Goal: Task Accomplishment & Management: Use online tool/utility

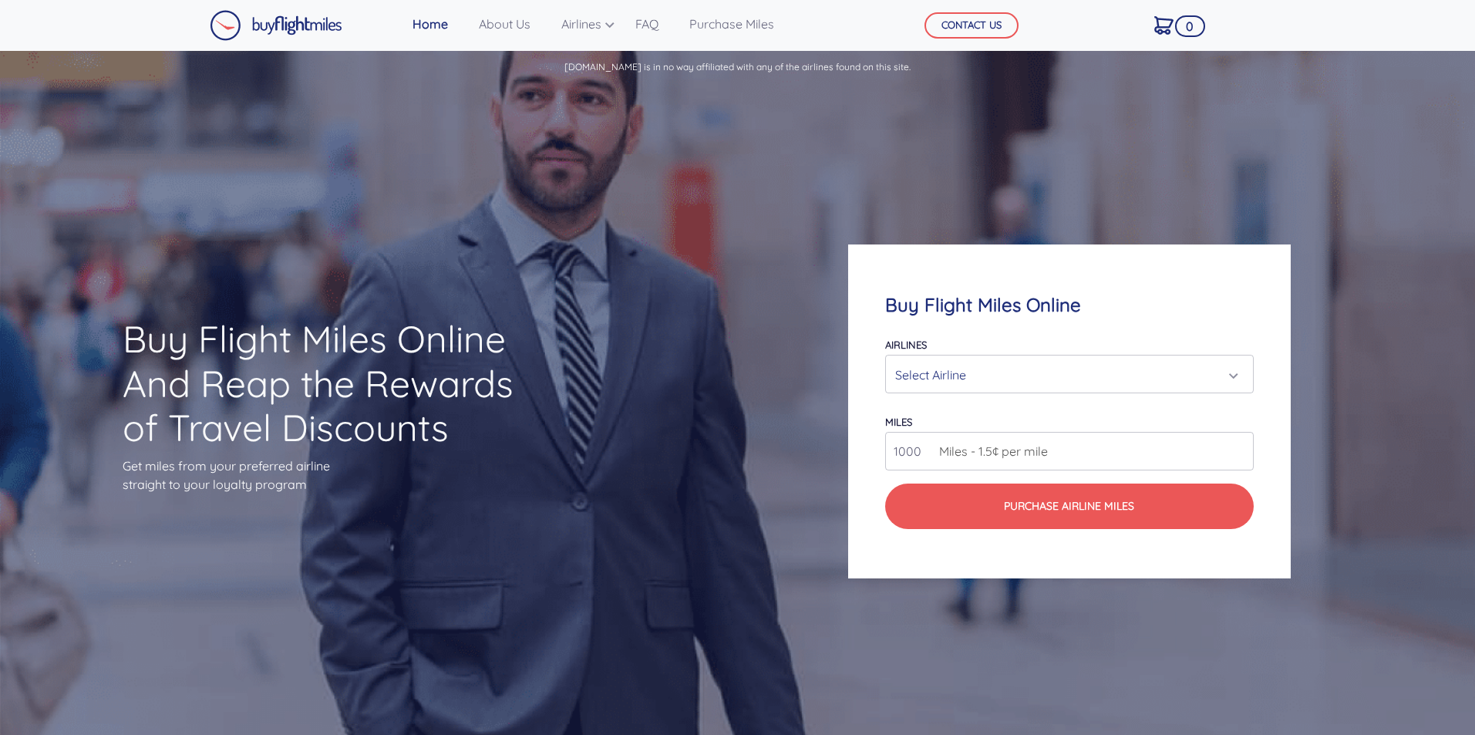
click at [943, 369] on div "Select Airline" at bounding box center [1064, 374] width 339 height 29
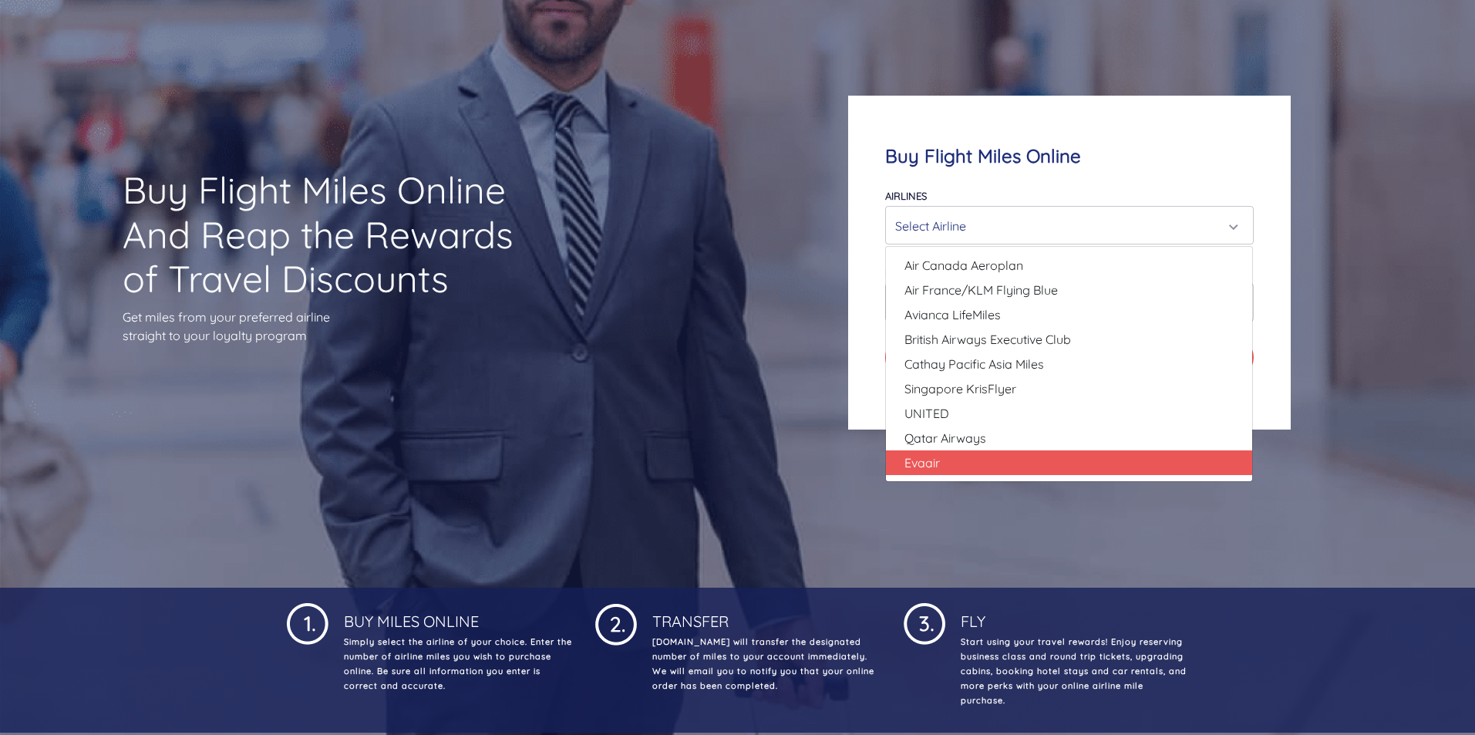
scroll to position [154, 0]
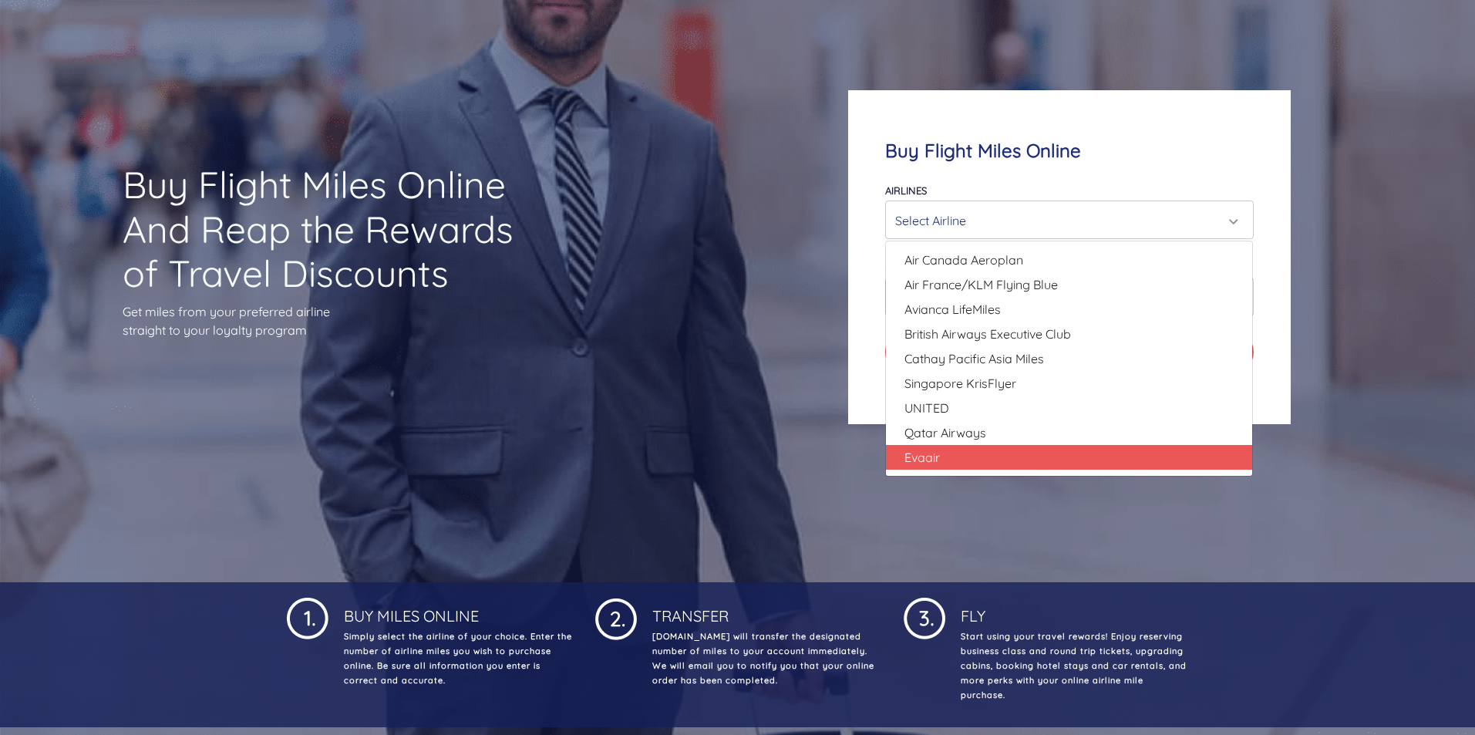
click at [971, 451] on link "Evaair" at bounding box center [1069, 457] width 366 height 25
select select "Evaair"
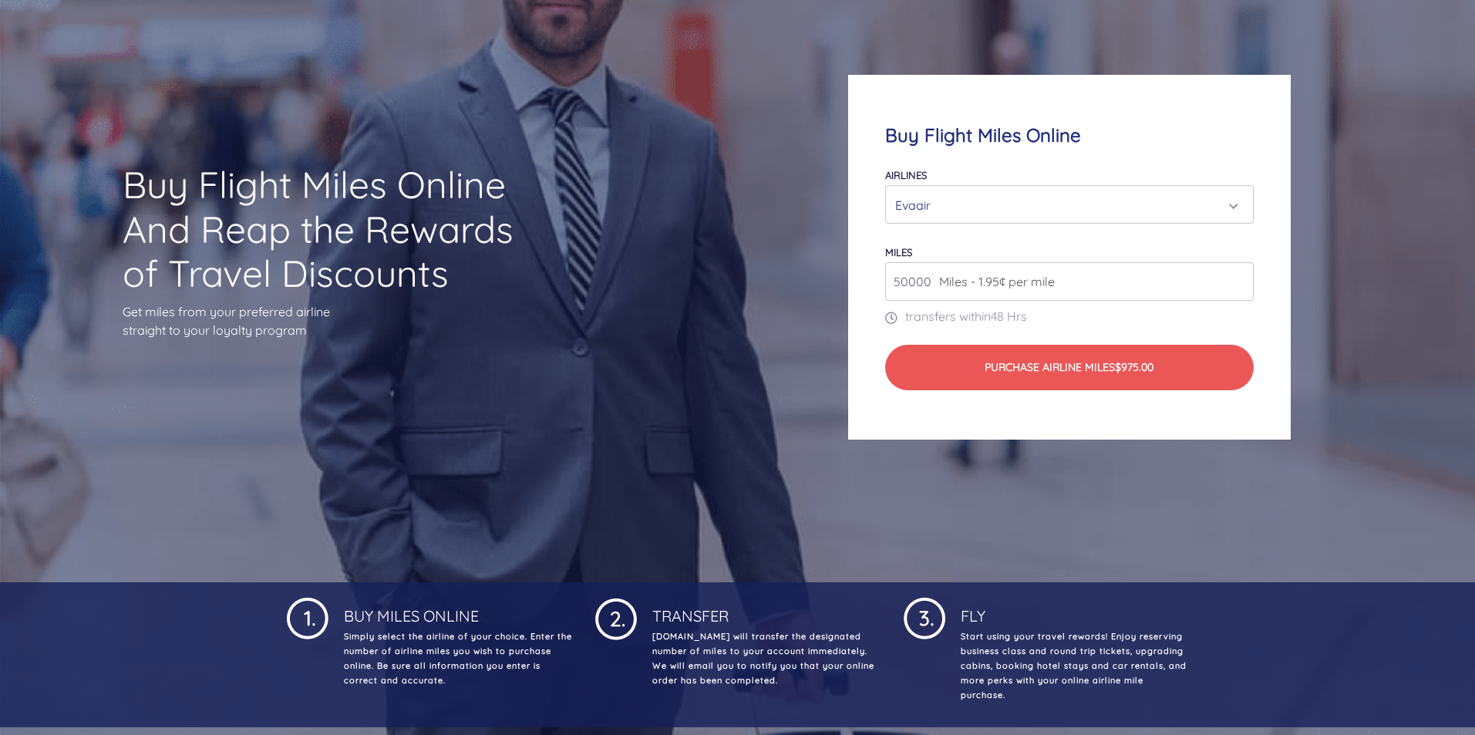
click at [937, 293] on input "50000" at bounding box center [1069, 281] width 368 height 39
drag, startPoint x: 1162, startPoint y: 280, endPoint x: 888, endPoint y: 268, distance: 274.8
click at [887, 268] on input "50000" at bounding box center [1069, 281] width 368 height 39
click at [1236, 280] on input "51000" at bounding box center [1069, 281] width 368 height 39
click at [1236, 280] on input "52000" at bounding box center [1069, 281] width 368 height 39
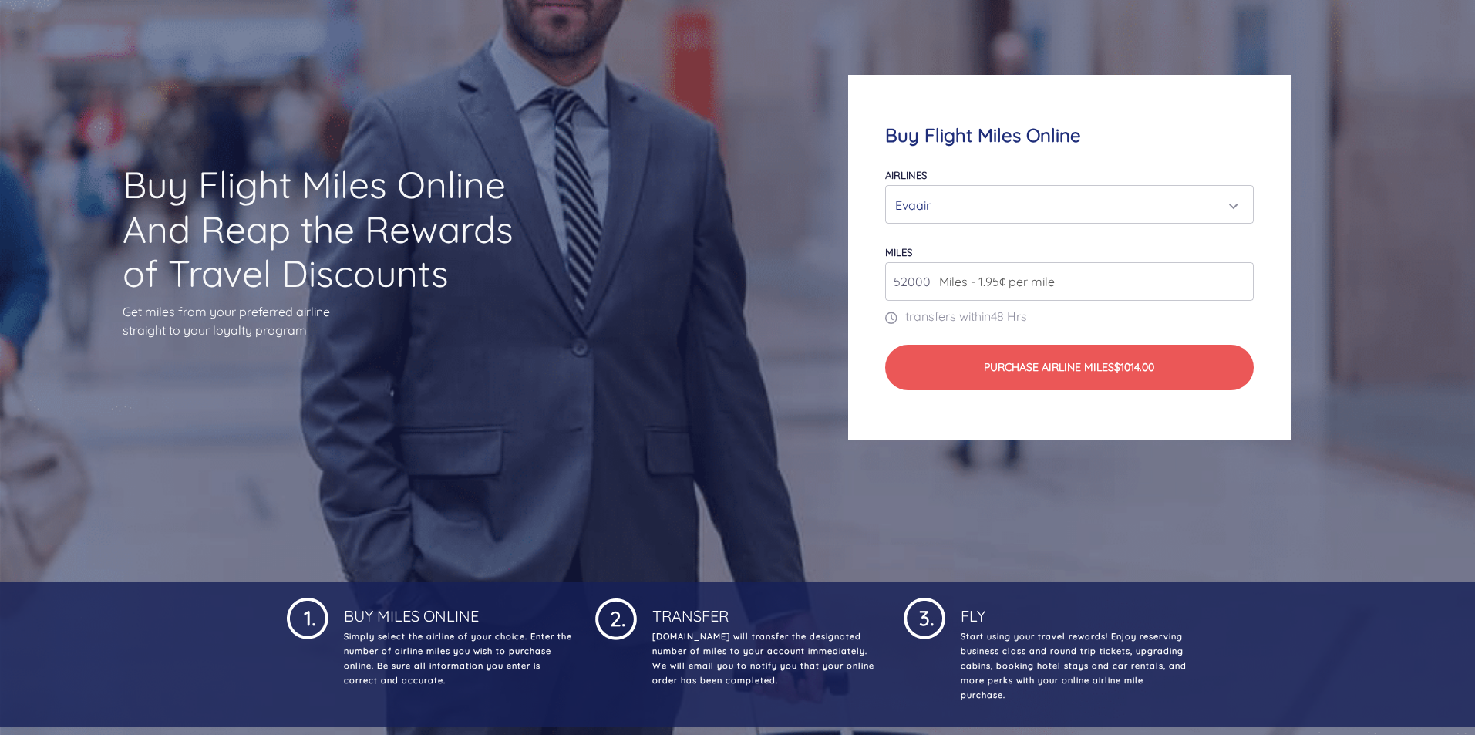
click at [1236, 292] on input "52000" at bounding box center [1069, 281] width 368 height 39
click at [1239, 290] on input "52000" at bounding box center [1069, 281] width 368 height 39
click at [1238, 283] on input "51000" at bounding box center [1069, 281] width 368 height 39
type input "50000"
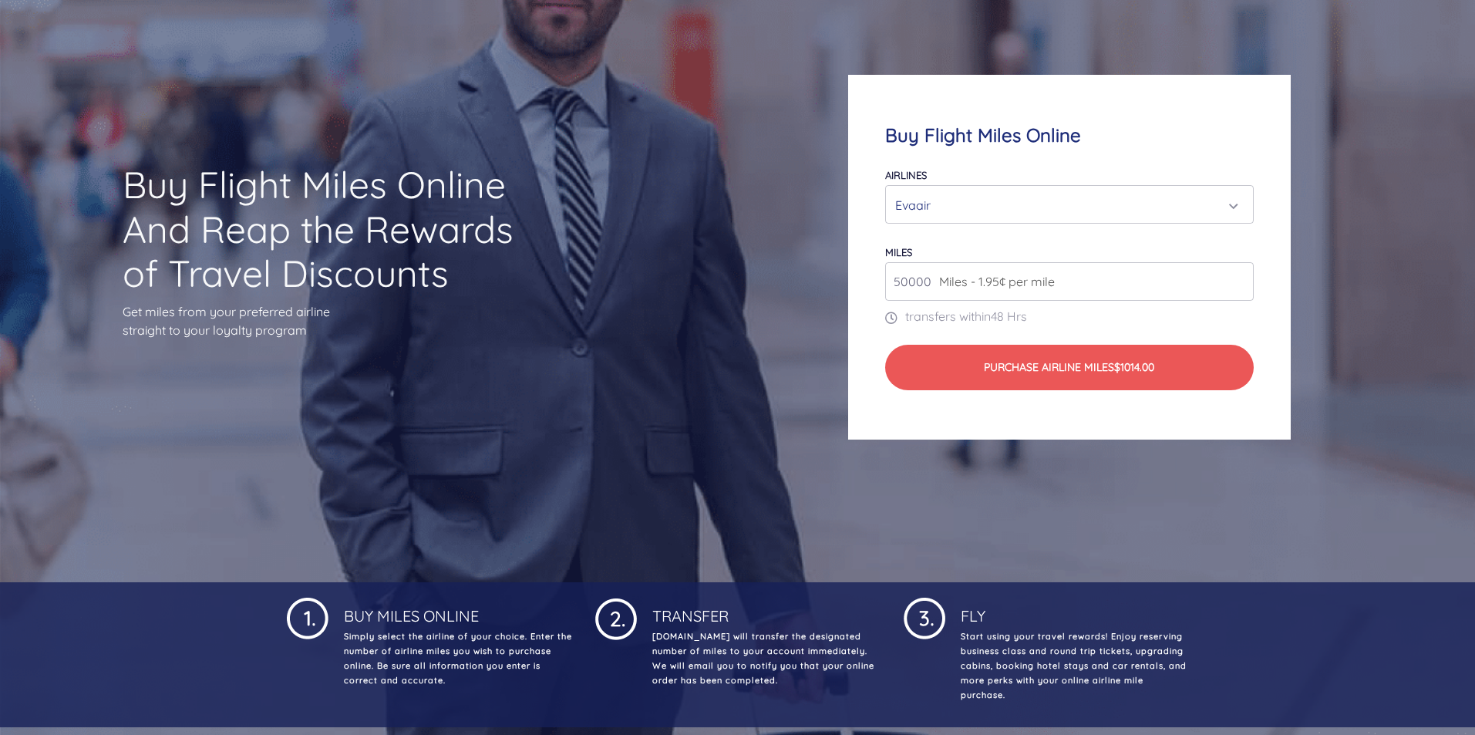
click at [1238, 283] on input "50000" at bounding box center [1069, 281] width 368 height 39
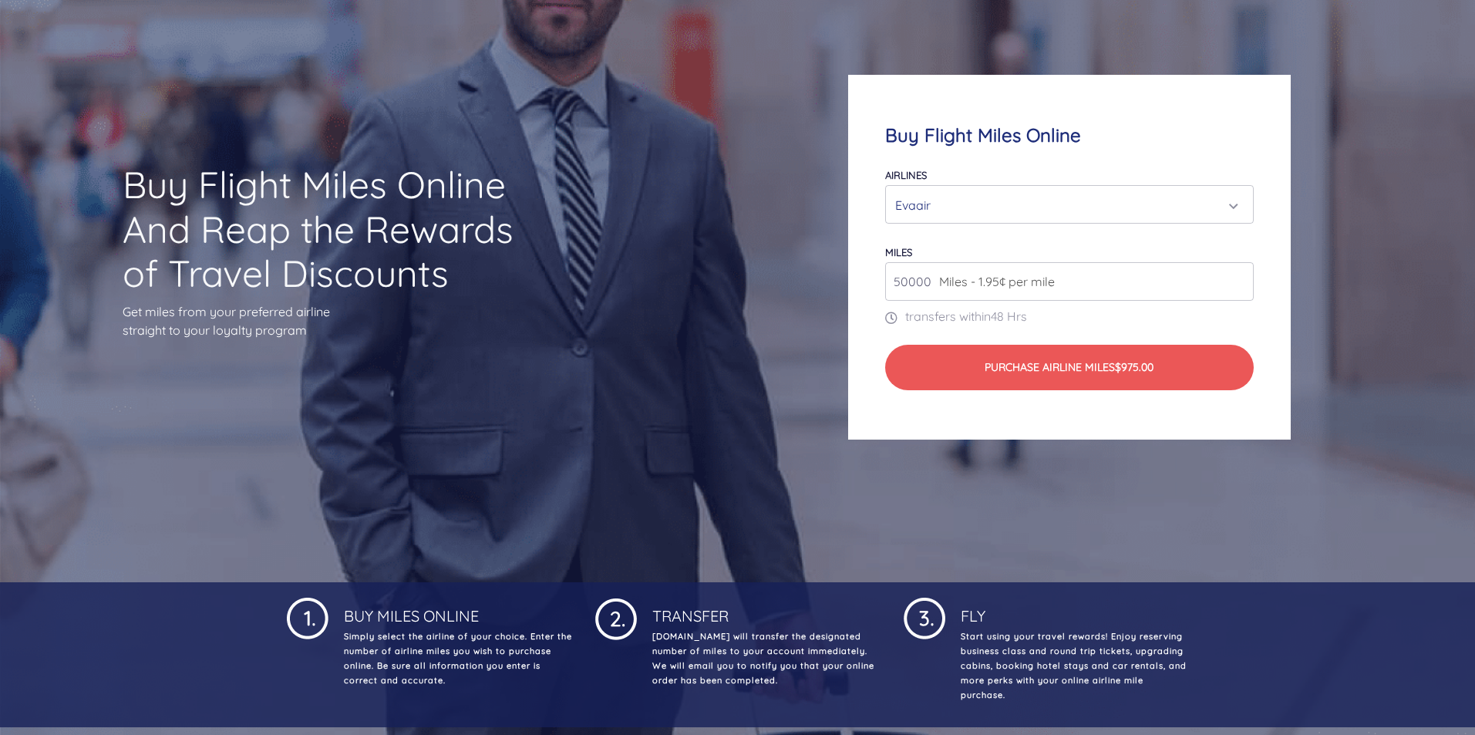
click at [1238, 283] on input "50000" at bounding box center [1069, 281] width 368 height 39
click at [1240, 286] on input "50000" at bounding box center [1069, 281] width 368 height 39
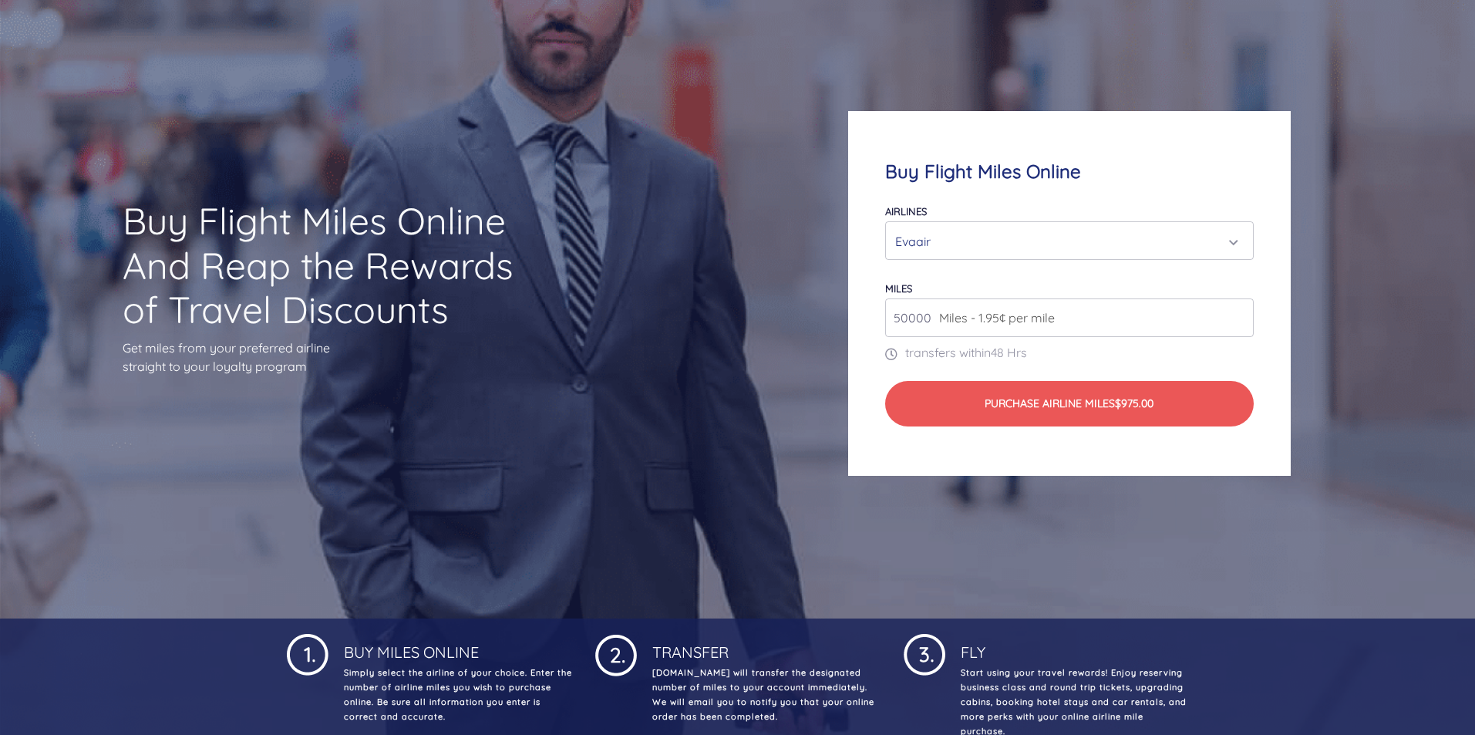
scroll to position [0, 0]
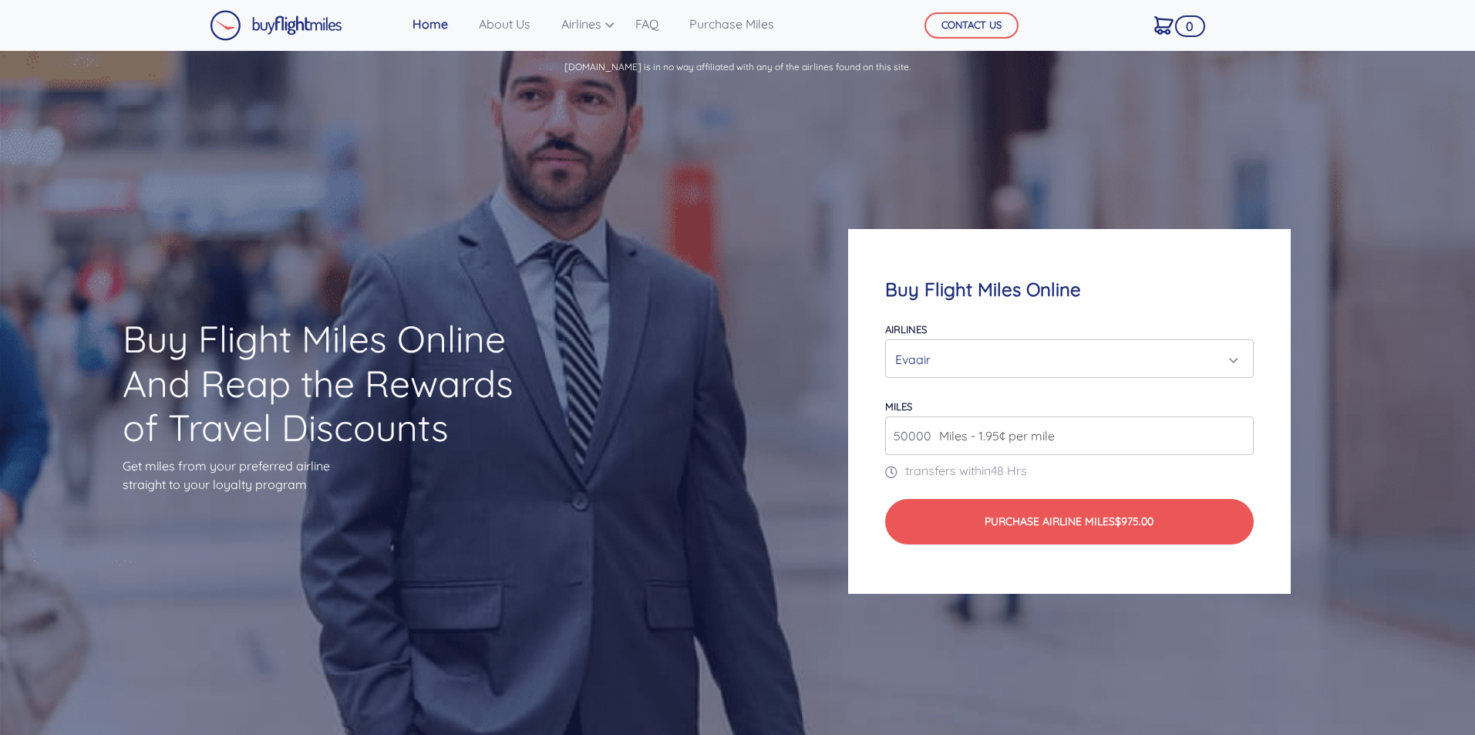
click at [1236, 442] on input "50000" at bounding box center [1069, 435] width 368 height 39
click at [1236, 441] on input "50000" at bounding box center [1069, 435] width 368 height 39
